Goal: Task Accomplishment & Management: Manage account settings

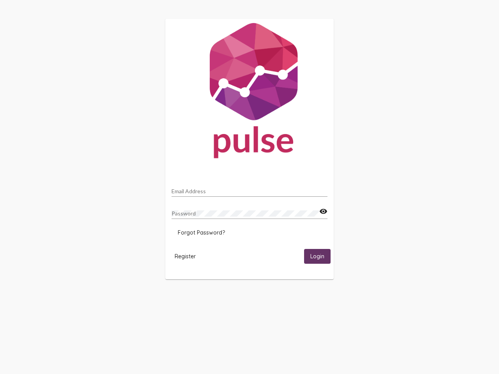
click at [249, 189] on input "Email Address" at bounding box center [249, 191] width 156 height 6
click at [323, 212] on mat-icon "visibility" at bounding box center [323, 211] width 8 height 9
click at [201, 233] on span "Forgot Password?" at bounding box center [201, 232] width 47 height 7
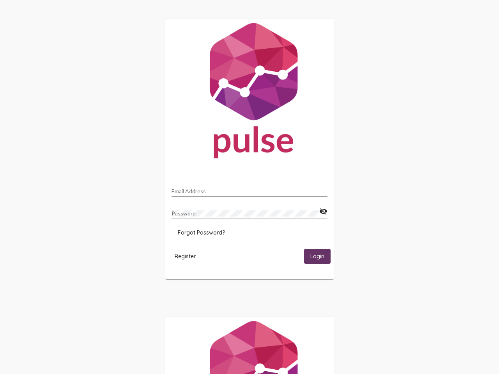
click at [185, 256] on html "Email Address Password visibility_off Forgot Password? Register Login" at bounding box center [249, 252] width 499 height 505
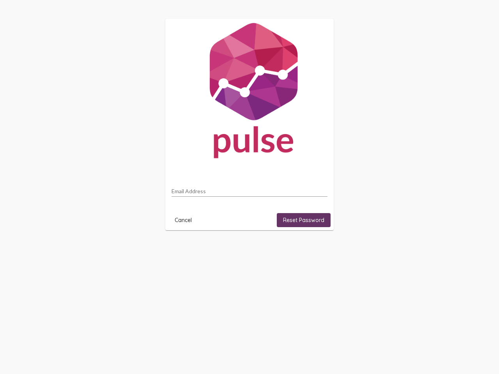
click at [317, 249] on html "Email Address Cancel Reset Password" at bounding box center [249, 124] width 499 height 249
